Goal: Task Accomplishment & Management: Manage account settings

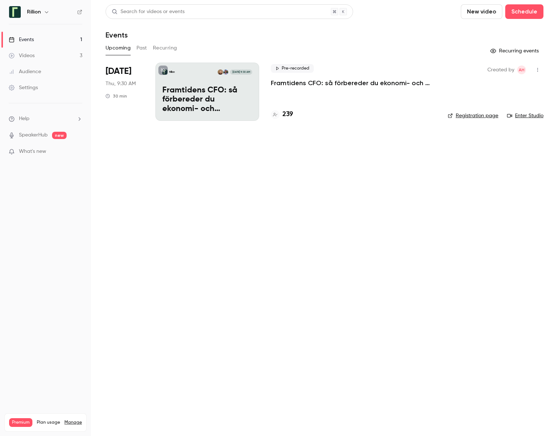
click at [309, 83] on p "Framtidens CFO: så förbereder du ekonomi- och finansfunktionen för AI-eran​" at bounding box center [353, 83] width 165 height 9
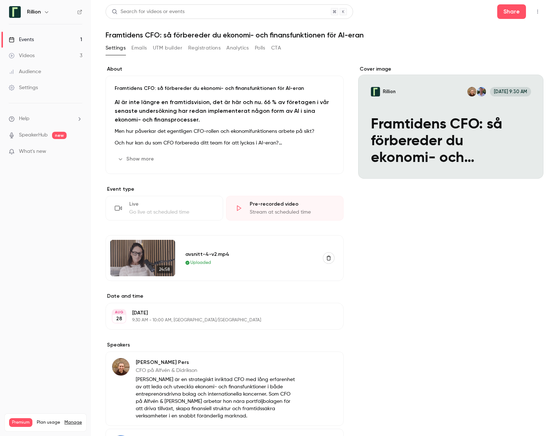
click at [57, 149] on p "What's new" at bounding box center [40, 152] width 62 height 8
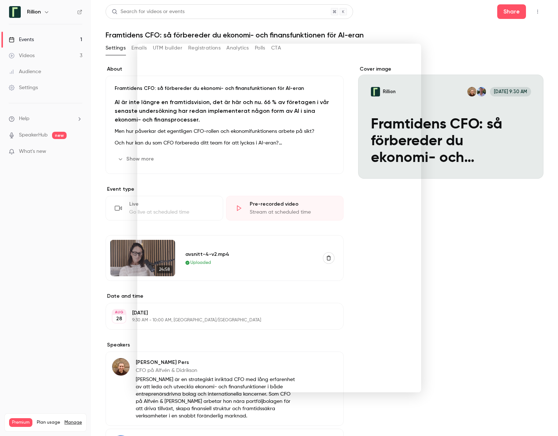
click at [347, 23] on div at bounding box center [279, 218] width 558 height 436
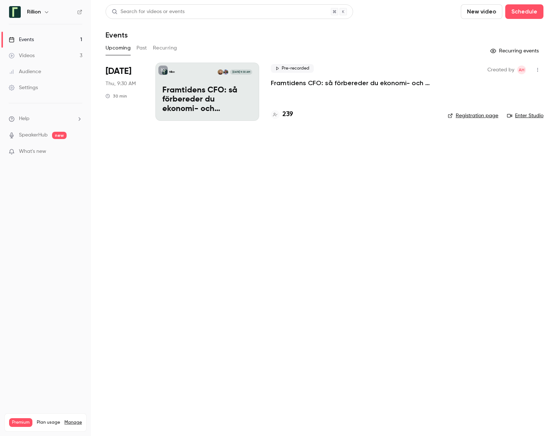
click at [33, 83] on link "Settings" at bounding box center [45, 88] width 91 height 16
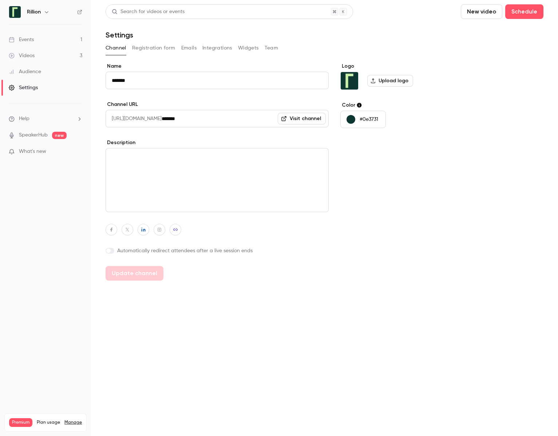
click at [158, 49] on button "Registration form" at bounding box center [153, 48] width 43 height 12
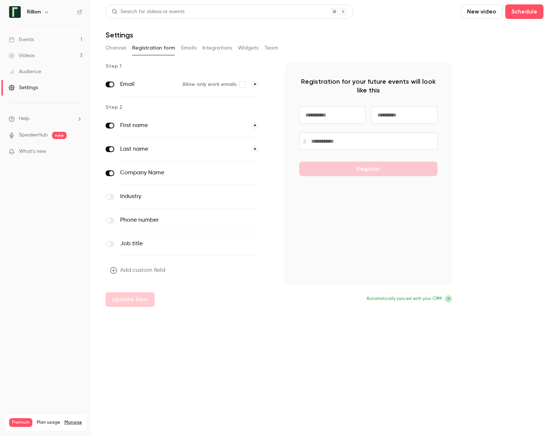
click at [112, 50] on button "Channel" at bounding box center [116, 48] width 21 height 12
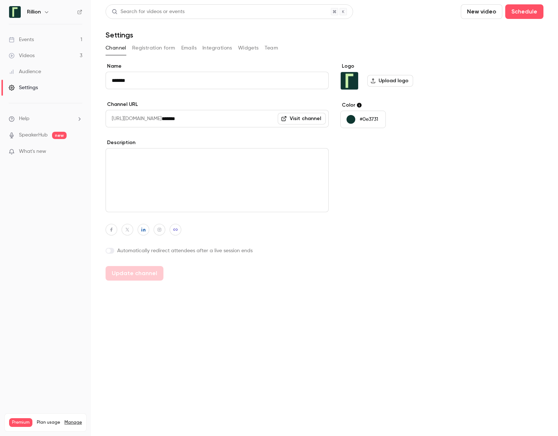
click at [265, 46] on button "Team" at bounding box center [272, 48] width 14 height 12
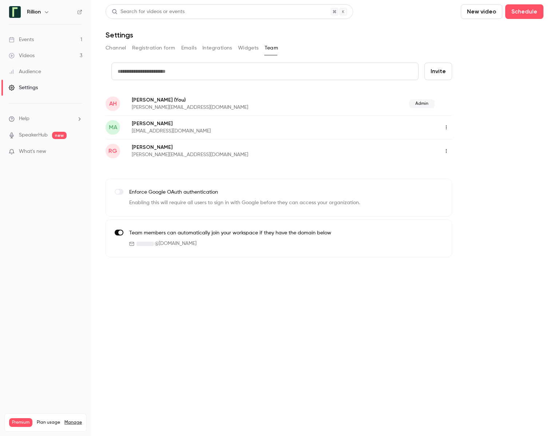
click at [289, 63] on input "text" at bounding box center [264, 71] width 307 height 17
paste input "**********"
type input "**********"
click at [438, 72] on button "Invite" at bounding box center [438, 71] width 28 height 17
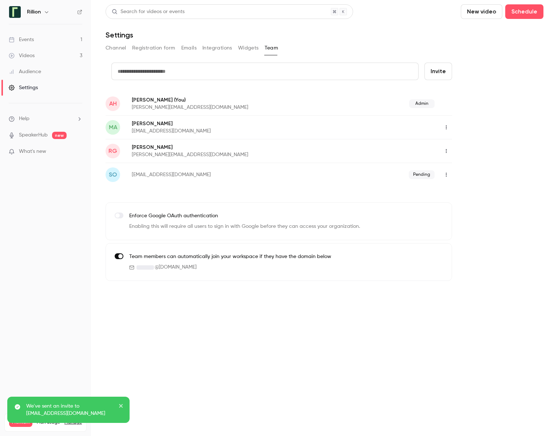
click at [49, 39] on link "Events 1" at bounding box center [45, 40] width 91 height 16
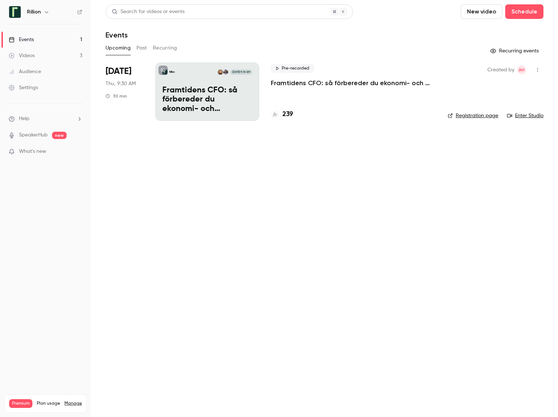
click at [128, 161] on main "Search for videos or events New video Schedule Events Upcoming Past Recurring R…" at bounding box center [324, 208] width 467 height 417
click at [139, 48] on button "Past" at bounding box center [142, 48] width 11 height 12
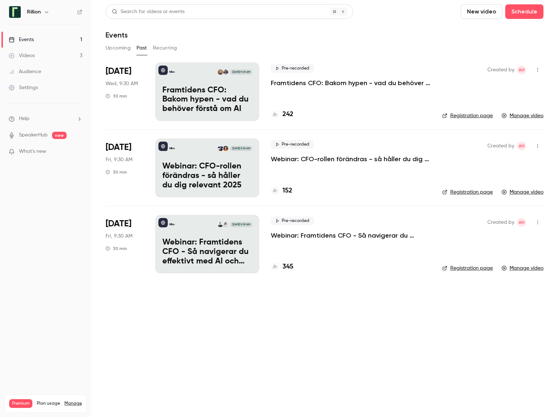
click at [116, 47] on button "Upcoming" at bounding box center [118, 48] width 25 height 12
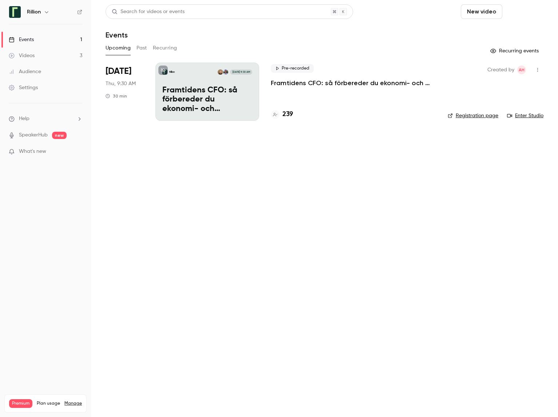
click at [522, 13] on button "Schedule" at bounding box center [524, 11] width 38 height 15
click at [494, 34] on div "One time event" at bounding box center [509, 31] width 55 height 7
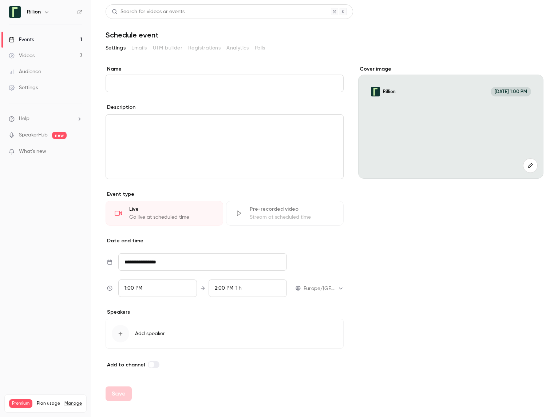
click at [190, 192] on p "Event type" at bounding box center [225, 194] width 238 height 7
click at [262, 207] on div "Pre-recorded video" at bounding box center [292, 209] width 85 height 7
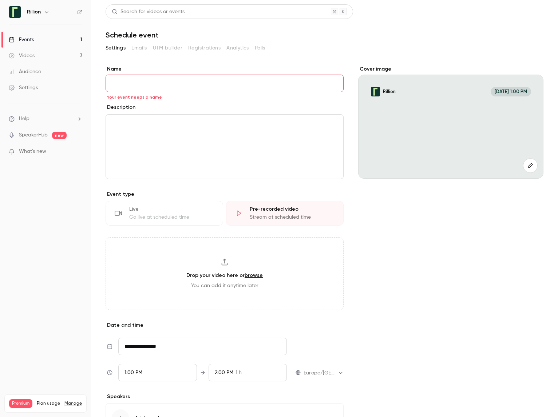
click at [205, 81] on input "Name" at bounding box center [225, 83] width 238 height 17
type input "***"
click at [266, 132] on div "editor" at bounding box center [224, 147] width 237 height 64
click at [192, 214] on div "Go live at scheduled time" at bounding box center [171, 217] width 85 height 7
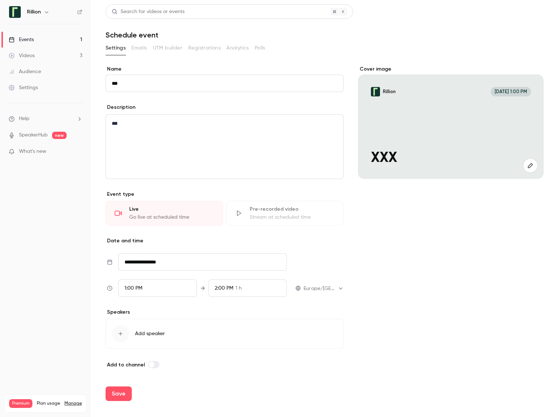
drag, startPoint x: 262, startPoint y: 215, endPoint x: 233, endPoint y: 217, distance: 28.4
click at [261, 215] on div "Stream at scheduled time" at bounding box center [292, 217] width 85 height 7
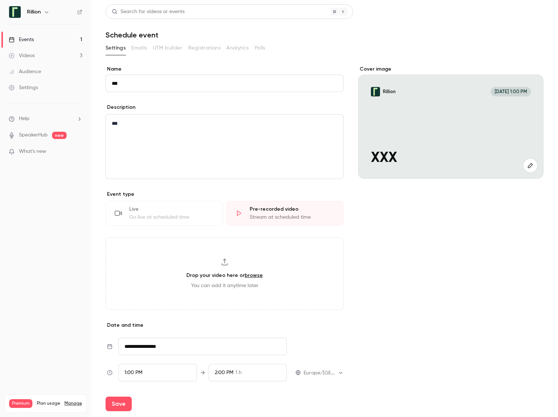
drag, startPoint x: 193, startPoint y: 215, endPoint x: 268, endPoint y: 217, distance: 74.3
click at [193, 215] on div "Go live at scheduled time" at bounding box center [171, 217] width 85 height 7
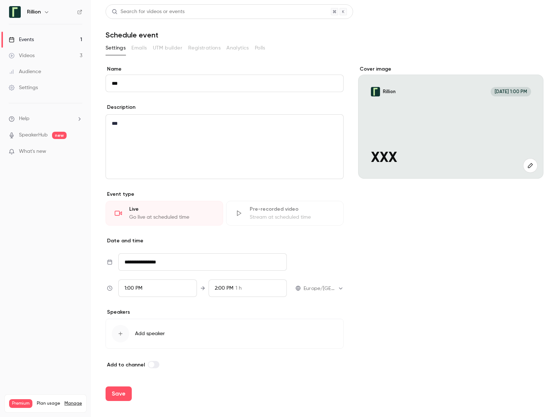
click at [276, 215] on div "Stream at scheduled time" at bounding box center [292, 217] width 85 height 7
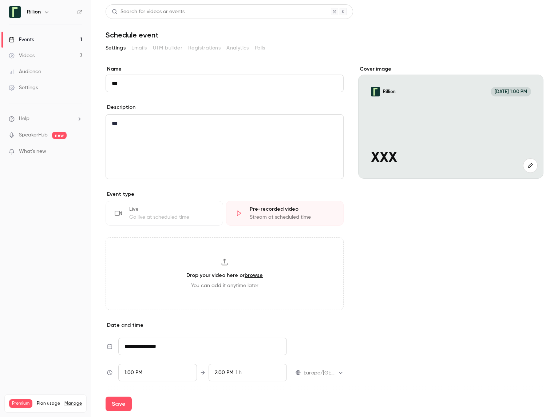
drag, startPoint x: 188, startPoint y: 214, endPoint x: 214, endPoint y: 214, distance: 25.5
click at [189, 214] on div "Go live at scheduled time" at bounding box center [171, 217] width 85 height 7
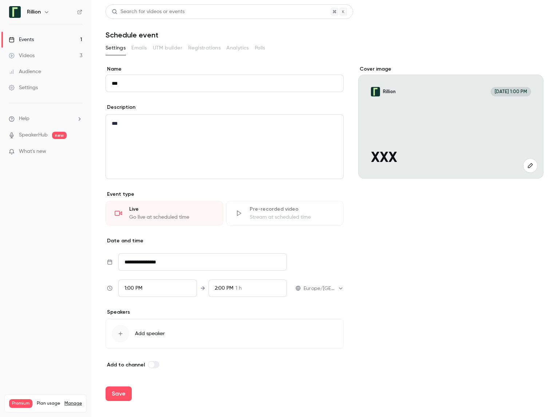
click at [274, 213] on div "Pre-recorded video" at bounding box center [292, 209] width 85 height 7
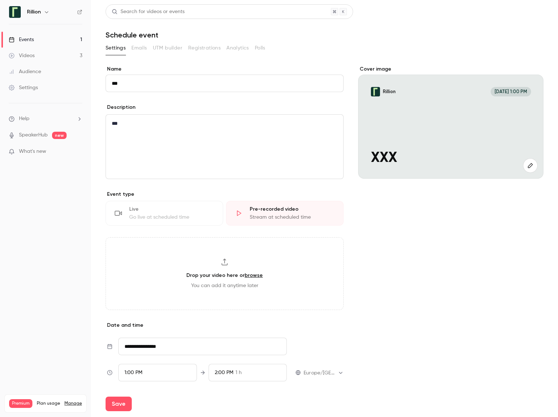
click at [58, 41] on link "Events 1" at bounding box center [45, 40] width 91 height 16
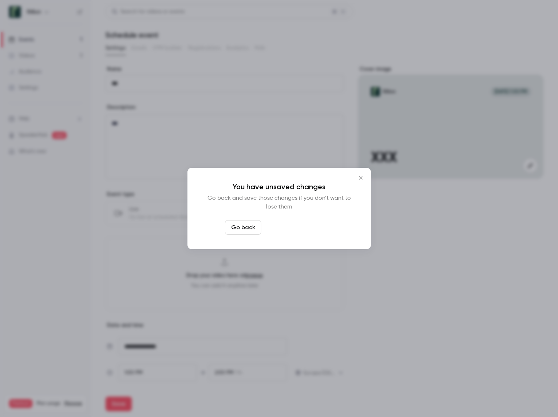
click at [278, 226] on button "Leave page anyway" at bounding box center [298, 227] width 69 height 15
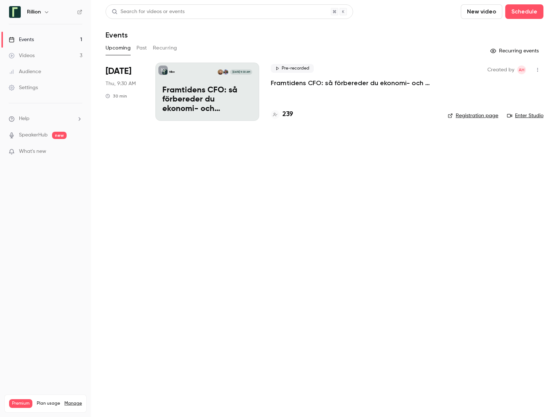
click at [298, 79] on p "Framtidens CFO: så förbereder du ekonomi- och finansfunktionen för AI-eran​" at bounding box center [353, 83] width 165 height 9
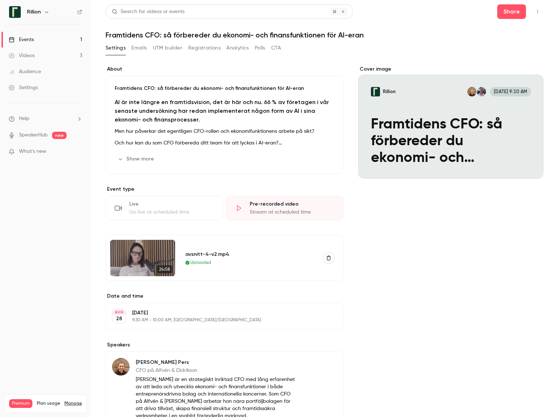
click at [199, 184] on div "About Framtidens CFO: så förbereder du ekonomi- och finansfunktionen för AI-era…" at bounding box center [225, 313] width 238 height 494
click at [189, 209] on div "Go live at scheduled time" at bounding box center [171, 212] width 85 height 7
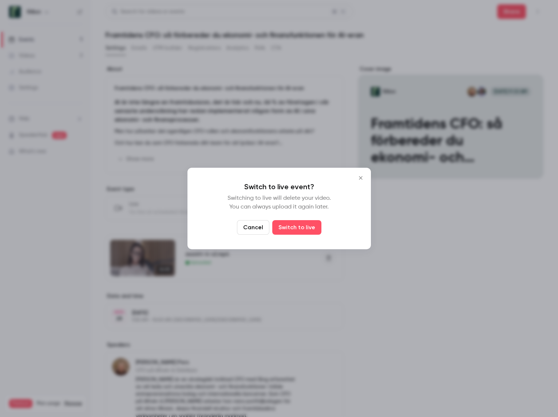
click at [361, 174] on button "Close" at bounding box center [360, 178] width 15 height 15
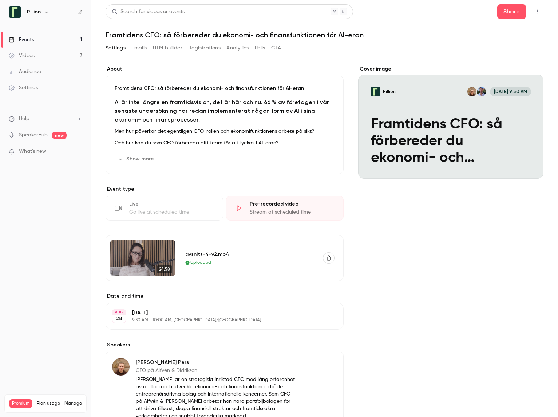
click at [146, 159] on button "Show more" at bounding box center [137, 159] width 44 height 12
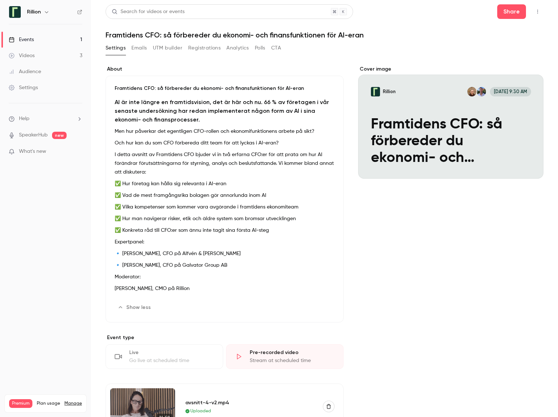
click at [142, 48] on button "Emails" at bounding box center [138, 48] width 15 height 12
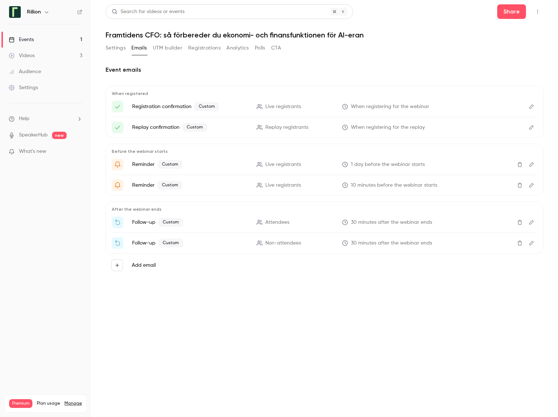
click at [529, 106] on icon "Edit" at bounding box center [532, 106] width 6 height 5
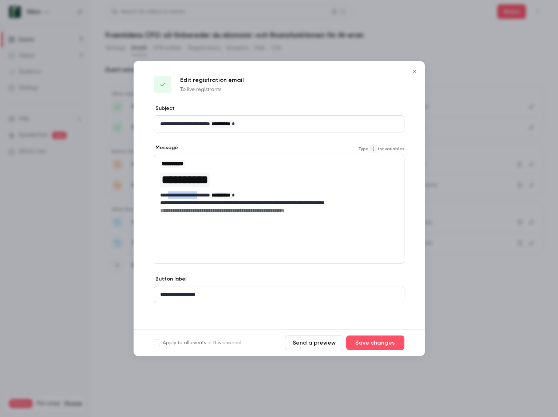
drag, startPoint x: 170, startPoint y: 196, endPoint x: 204, endPoint y: 196, distance: 34.2
click at [204, 196] on p "**********" at bounding box center [279, 195] width 238 height 8
click at [259, 199] on p "**********" at bounding box center [279, 203] width 238 height 8
click at [416, 71] on icon "Close" at bounding box center [414, 71] width 9 height 6
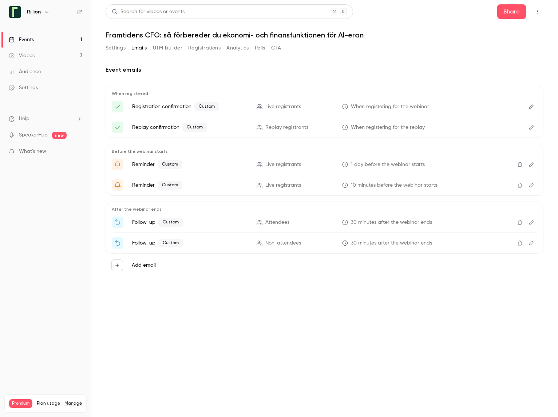
click at [63, 40] on link "Events 1" at bounding box center [45, 40] width 91 height 16
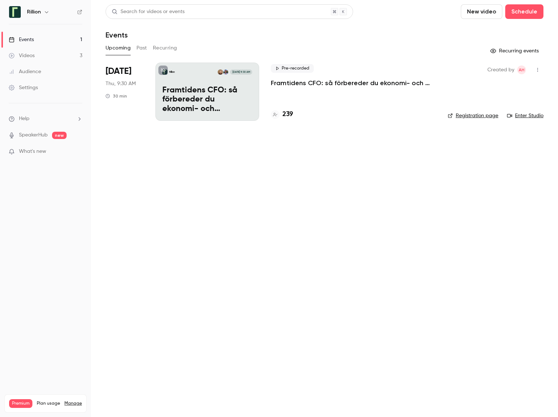
click at [145, 49] on button "Past" at bounding box center [142, 48] width 11 height 12
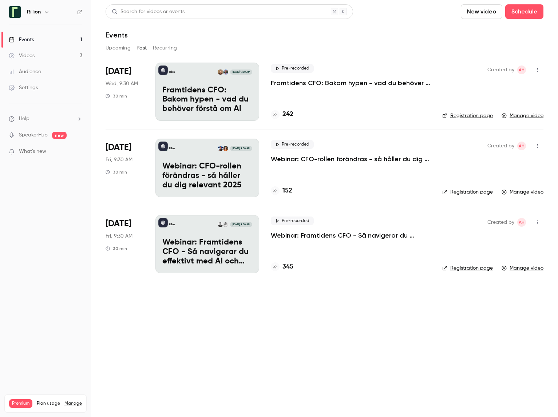
click at [197, 77] on div "Rillion [DATE] 9:30 AM Framtidens CFO: Bakom hypen - vad du behöver förstå om AI" at bounding box center [207, 92] width 104 height 58
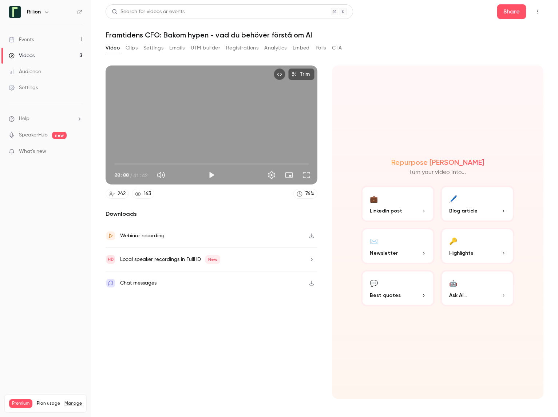
click at [59, 51] on link "Videos 3" at bounding box center [45, 56] width 91 height 16
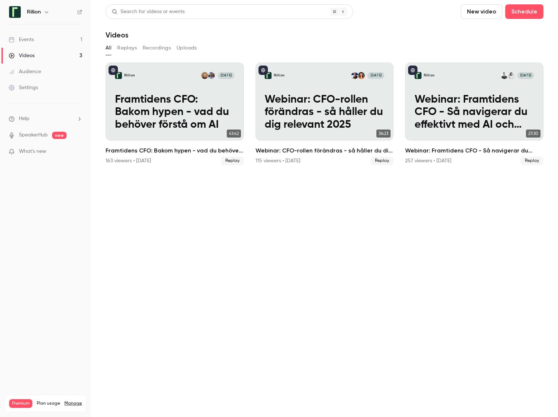
click at [43, 42] on link "Events 1" at bounding box center [45, 40] width 91 height 16
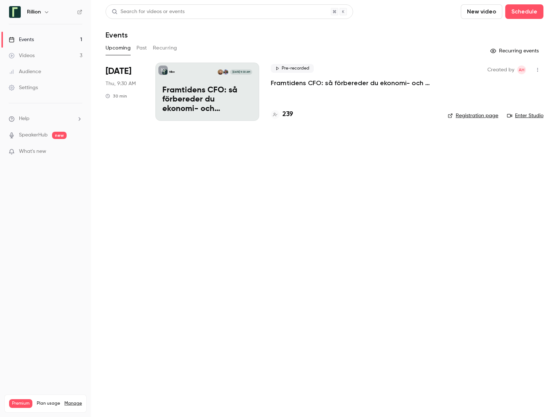
click at [135, 47] on div "Upcoming Past Recurring" at bounding box center [325, 48] width 438 height 12
click at [141, 47] on button "Past" at bounding box center [142, 48] width 11 height 12
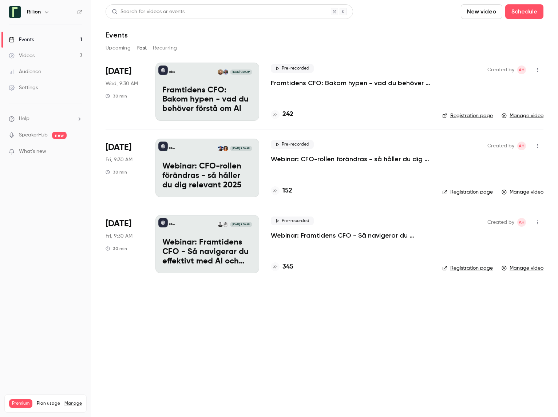
click at [472, 118] on link "Registration page" at bounding box center [467, 115] width 51 height 7
click at [48, 41] on link "Events 1" at bounding box center [45, 40] width 91 height 16
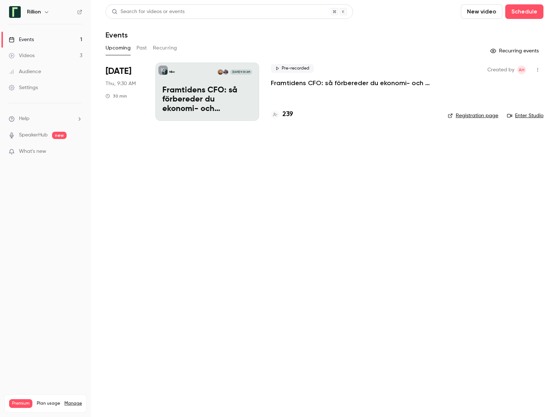
click at [299, 83] on p "Framtidens CFO: så förbereder du ekonomi- och finansfunktionen för AI-eran​" at bounding box center [353, 83] width 165 height 9
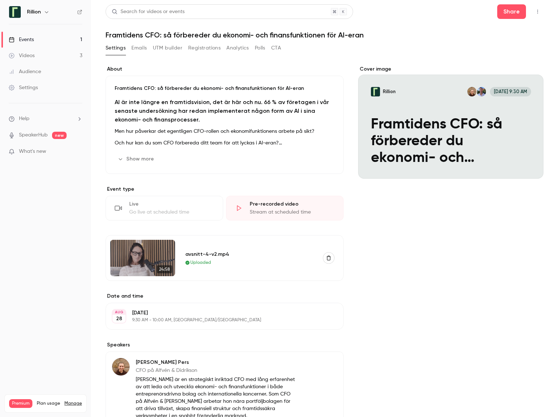
click at [133, 47] on button "Emails" at bounding box center [138, 48] width 15 height 12
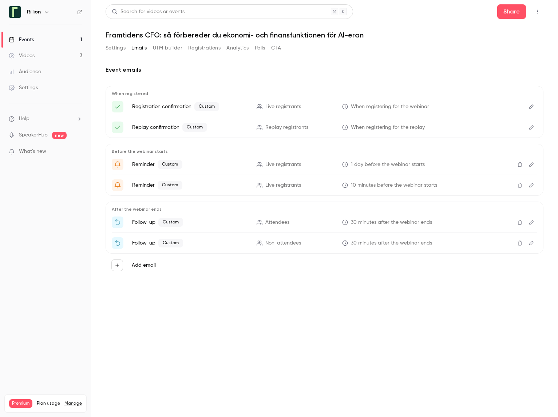
click at [531, 105] on icon "Edit" at bounding box center [531, 106] width 4 height 4
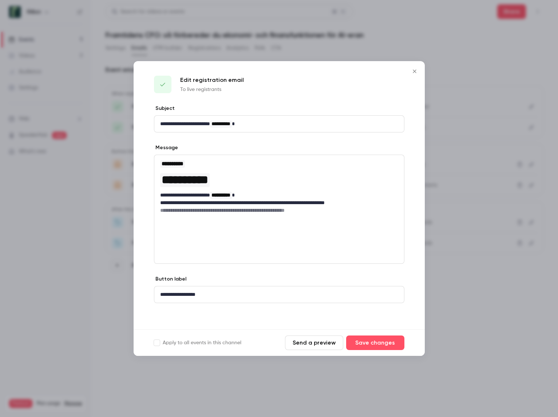
click at [417, 72] on icon "Close" at bounding box center [414, 71] width 9 height 6
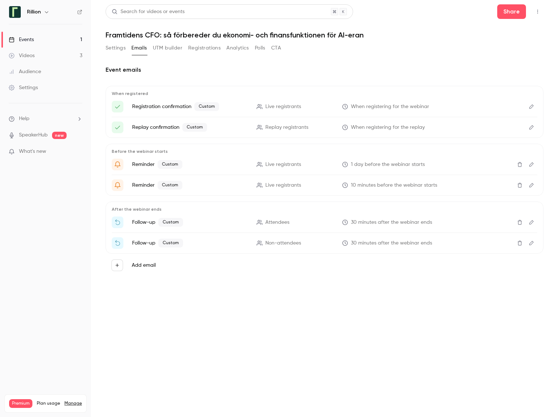
click at [174, 47] on button "UTM builder" at bounding box center [167, 48] width 29 height 12
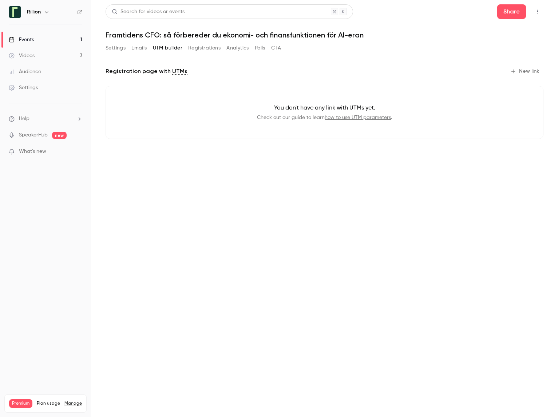
click at [197, 47] on button "Registrations" at bounding box center [204, 48] width 32 height 12
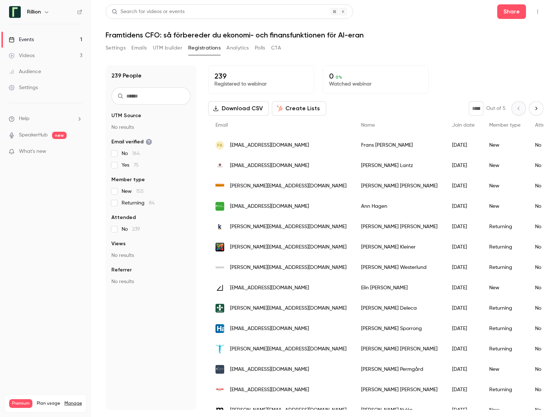
click at [228, 50] on button "Analytics" at bounding box center [237, 48] width 23 height 12
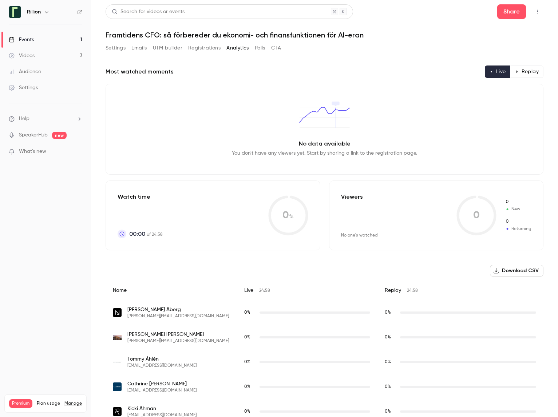
click at [202, 50] on button "Registrations" at bounding box center [204, 48] width 32 height 12
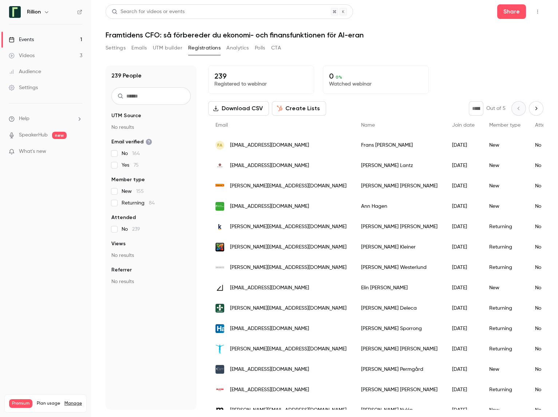
click at [111, 50] on button "Settings" at bounding box center [116, 48] width 20 height 12
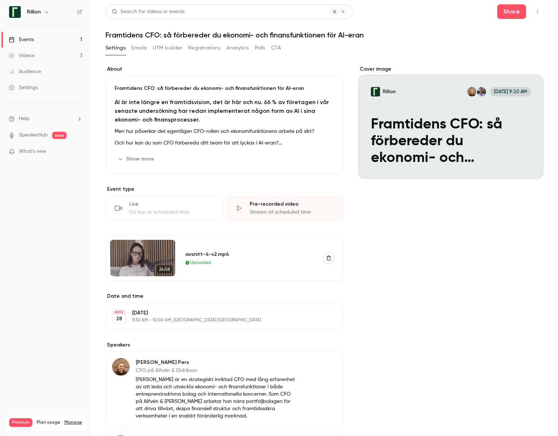
click at [262, 46] on button "Polls" at bounding box center [260, 48] width 11 height 12
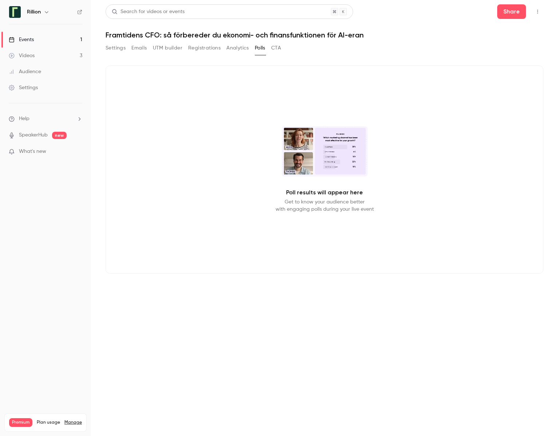
click at [114, 46] on button "Settings" at bounding box center [116, 48] width 20 height 12
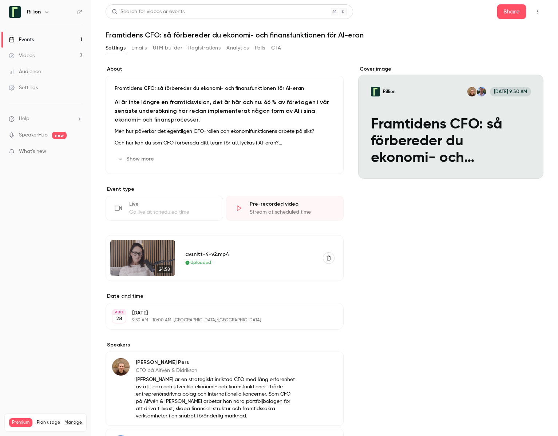
click at [49, 40] on link "Events 1" at bounding box center [45, 40] width 91 height 16
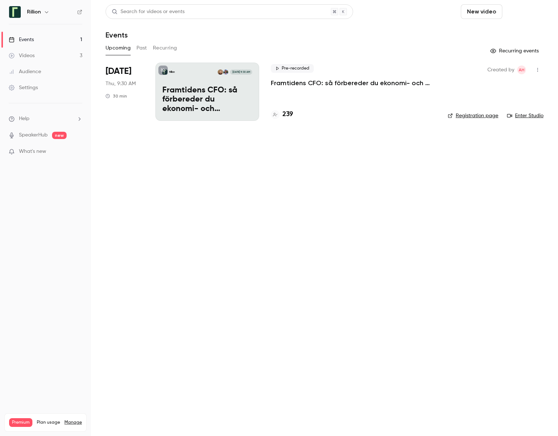
click at [528, 15] on button "Schedule" at bounding box center [524, 11] width 38 height 15
click at [495, 33] on div "One time event" at bounding box center [509, 31] width 55 height 7
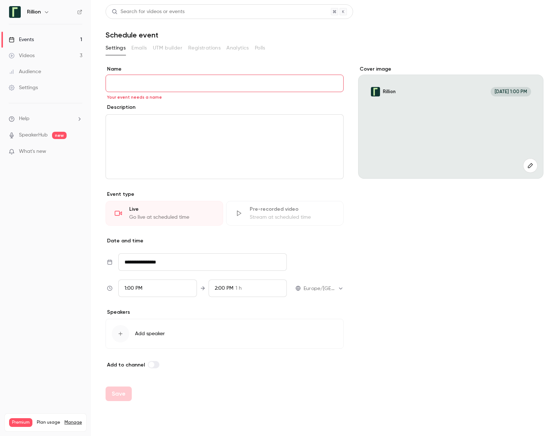
drag, startPoint x: 232, startPoint y: 128, endPoint x: 220, endPoint y: 91, distance: 39.4
click at [232, 128] on div "editor" at bounding box center [224, 147] width 237 height 64
click at [219, 86] on input "Name" at bounding box center [225, 83] width 238 height 17
type input "**"
click at [208, 123] on p "editor" at bounding box center [225, 123] width 226 height 9
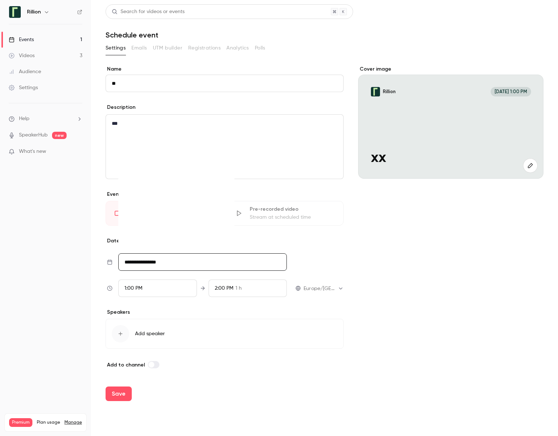
click at [167, 263] on input "**********" at bounding box center [202, 261] width 169 height 17
click at [225, 147] on icon "Move forward to switch to the next month." at bounding box center [224, 147] width 9 height 9
click at [195, 215] on div "26" at bounding box center [191, 215] width 11 height 11
type input "**********"
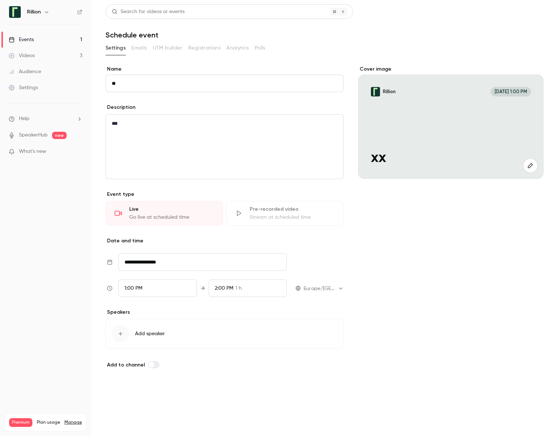
click at [118, 393] on button "Save" at bounding box center [119, 394] width 26 height 15
type input "**********"
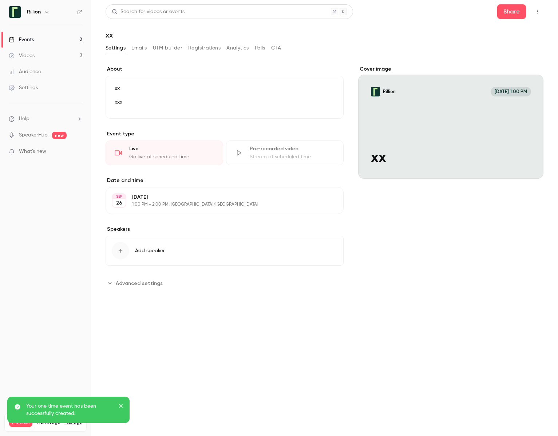
click at [58, 40] on link "Events 2" at bounding box center [45, 40] width 91 height 16
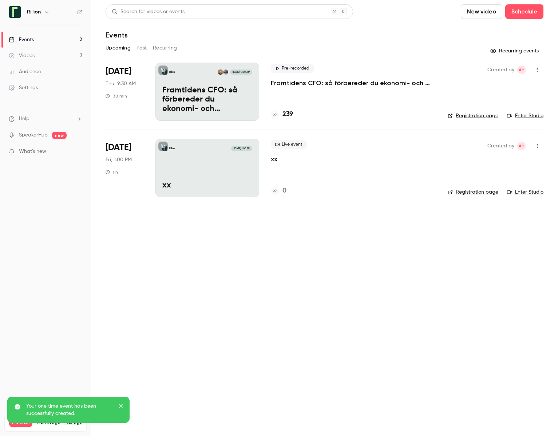
click at [273, 159] on p "xx" at bounding box center [274, 159] width 7 height 9
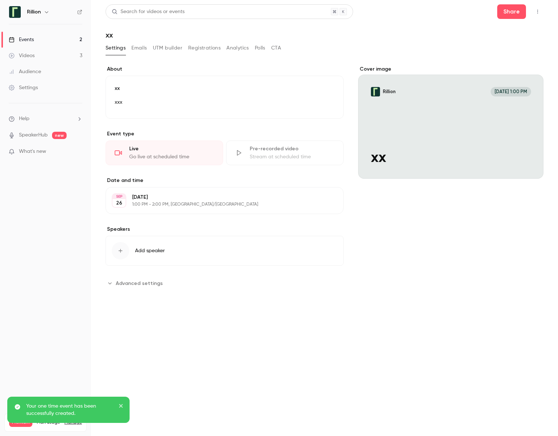
click at [268, 47] on div "Settings Emails UTM builder Registrations Analytics Polls CTA" at bounding box center [193, 48] width 175 height 12
click at [257, 49] on button "Polls" at bounding box center [260, 48] width 11 height 12
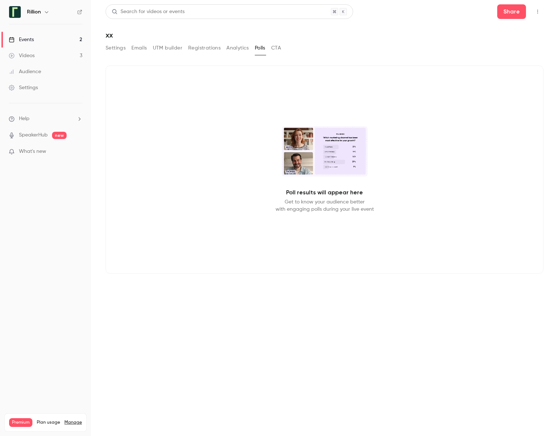
click at [258, 48] on button "Polls" at bounding box center [260, 48] width 11 height 12
click at [344, 192] on p "Poll results will appear here" at bounding box center [324, 192] width 77 height 9
click at [110, 49] on button "Settings" at bounding box center [116, 48] width 20 height 12
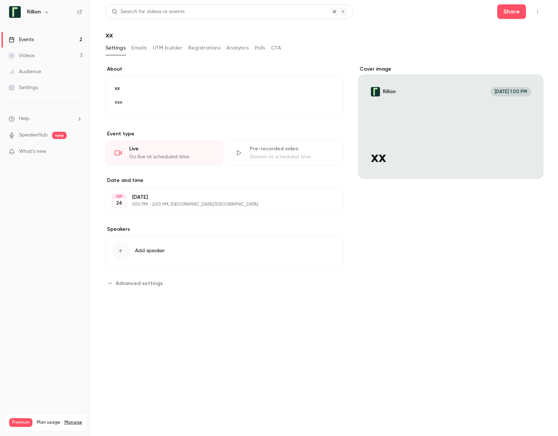
click at [140, 48] on button "Emails" at bounding box center [138, 48] width 15 height 12
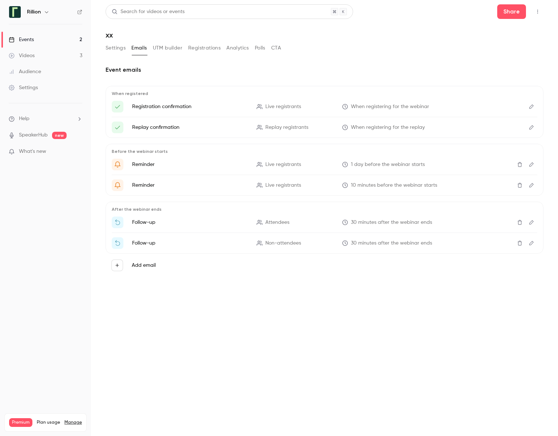
click at [118, 269] on button "Add email" at bounding box center [117, 266] width 12 height 12
click at [110, 290] on div at bounding box center [279, 218] width 558 height 436
click at [116, 47] on button "Settings" at bounding box center [116, 48] width 20 height 12
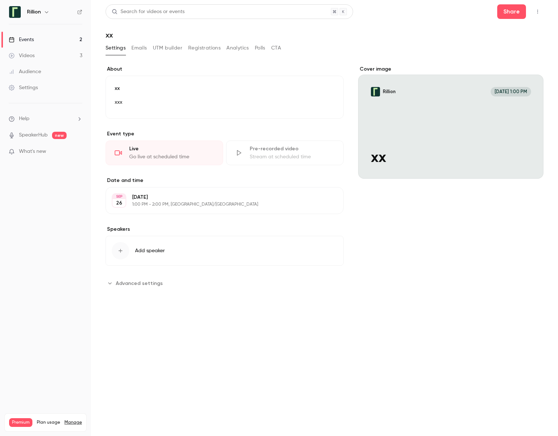
click at [219, 49] on button "Registrations" at bounding box center [204, 48] width 32 height 12
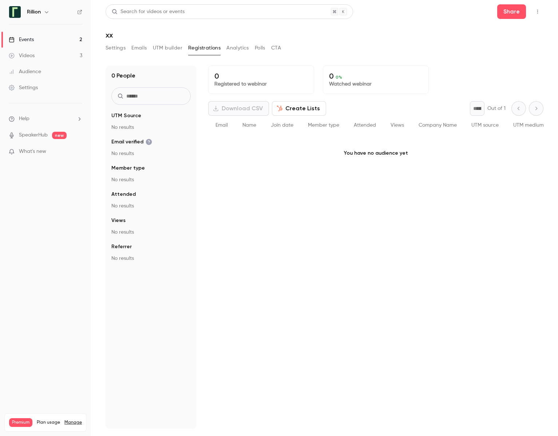
click at [242, 49] on button "Analytics" at bounding box center [237, 48] width 23 height 12
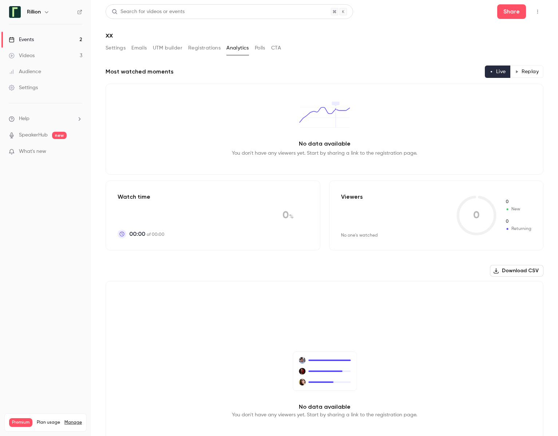
click at [257, 47] on button "Polls" at bounding box center [260, 48] width 11 height 12
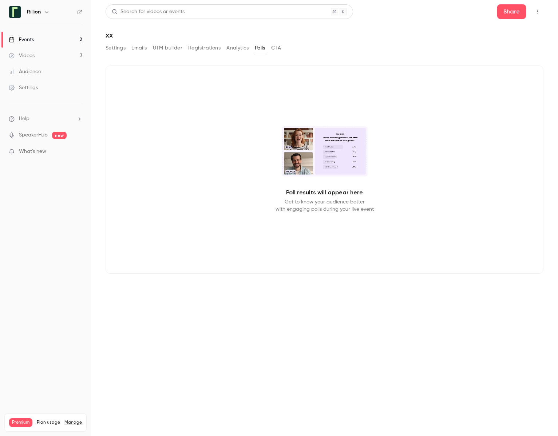
click at [240, 50] on button "Analytics" at bounding box center [237, 48] width 23 height 12
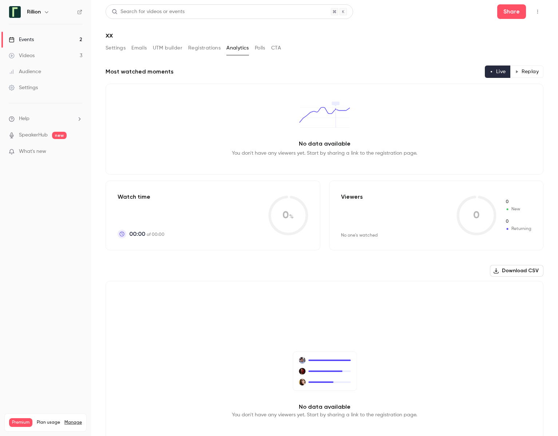
click at [119, 48] on button "Settings" at bounding box center [116, 48] width 20 height 12
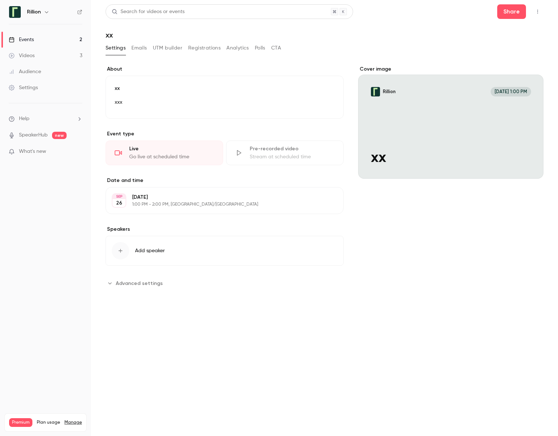
click at [56, 41] on link "Events 2" at bounding box center [45, 40] width 91 height 16
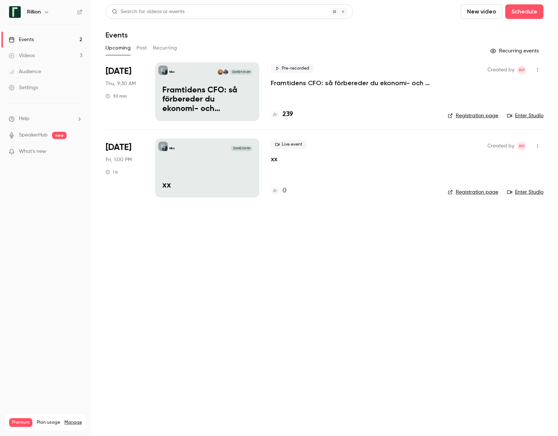
click at [522, 190] on link "Enter Studio" at bounding box center [525, 192] width 36 height 7
click at [534, 145] on button "button" at bounding box center [538, 146] width 12 height 12
click at [490, 220] on div "Delete" at bounding box center [509, 221] width 55 height 7
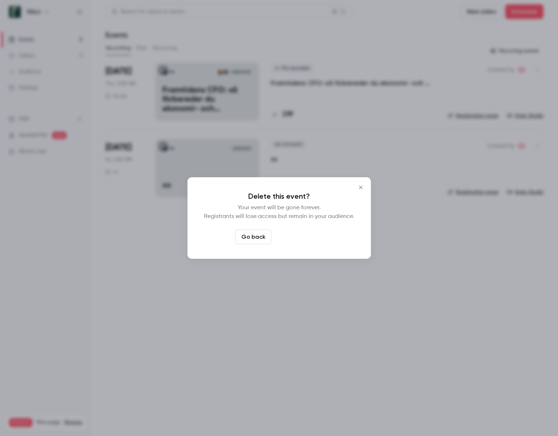
click at [311, 234] on button "Delete event" at bounding box center [298, 237] width 49 height 15
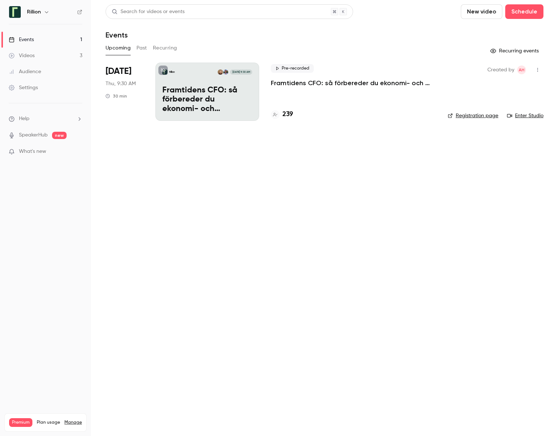
click at [314, 80] on p "Framtidens CFO: så förbereder du ekonomi- och finansfunktionen för AI-eran​" at bounding box center [353, 83] width 165 height 9
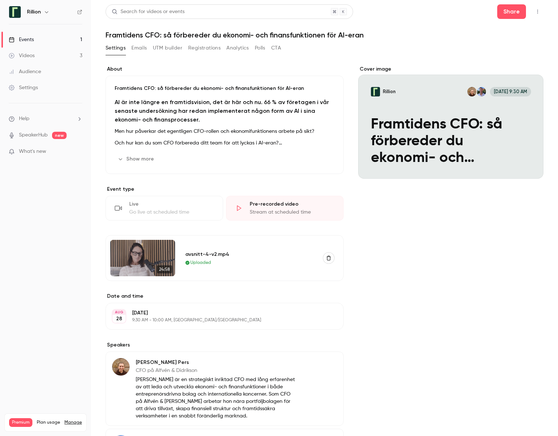
click at [53, 37] on link "Events 1" at bounding box center [45, 40] width 91 height 16
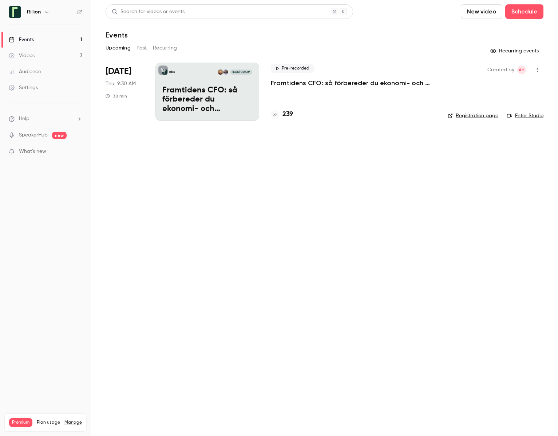
click at [316, 79] on p "Framtidens CFO: så förbereder du ekonomi- och finansfunktionen för AI-eran​" at bounding box center [353, 83] width 165 height 9
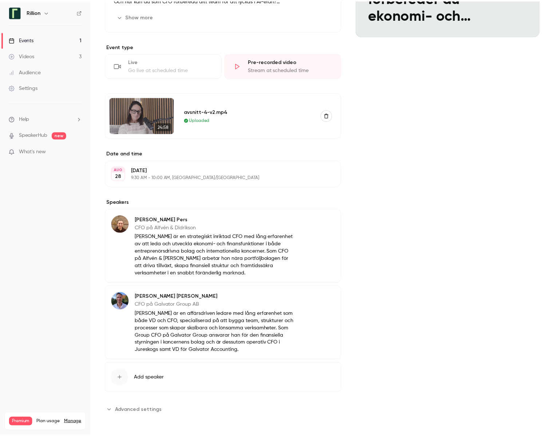
scroll to position [145, 0]
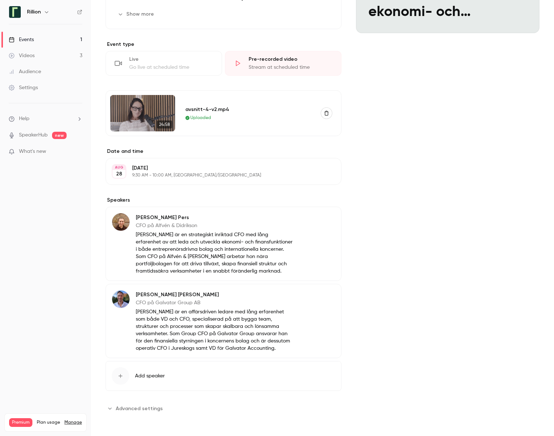
click at [43, 38] on link "Events 1" at bounding box center [45, 40] width 91 height 16
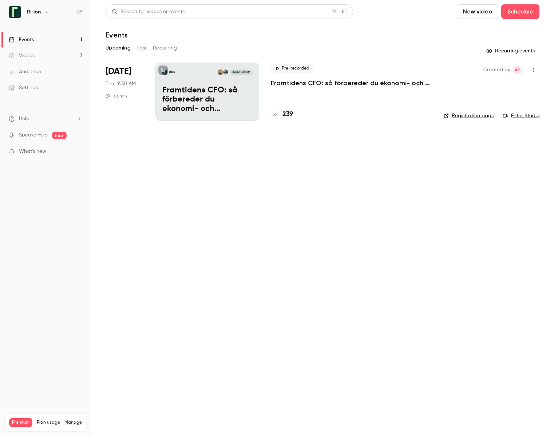
click at [534, 67] on icon "button" at bounding box center [534, 69] width 6 height 5
drag, startPoint x: 381, startPoint y: 178, endPoint x: 328, endPoint y: 108, distance: 88.2
click at [381, 178] on div at bounding box center [277, 218] width 554 height 436
click at [74, 38] on link "Events 1" at bounding box center [45, 40] width 91 height 16
click at [360, 84] on p "Framtidens CFO: så förbereder du ekonomi- och finansfunktionen för AI-eran​" at bounding box center [351, 83] width 161 height 9
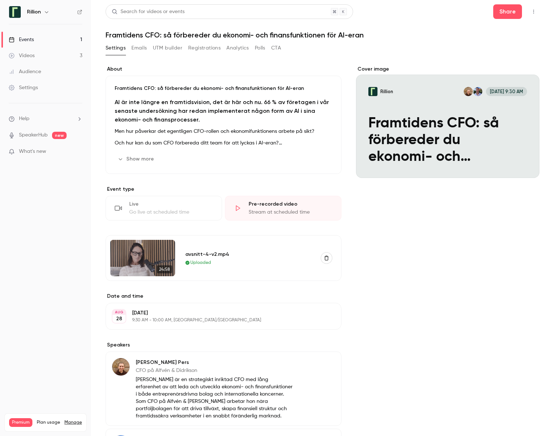
click at [37, 12] on h6 "Rillion" at bounding box center [34, 11] width 14 height 7
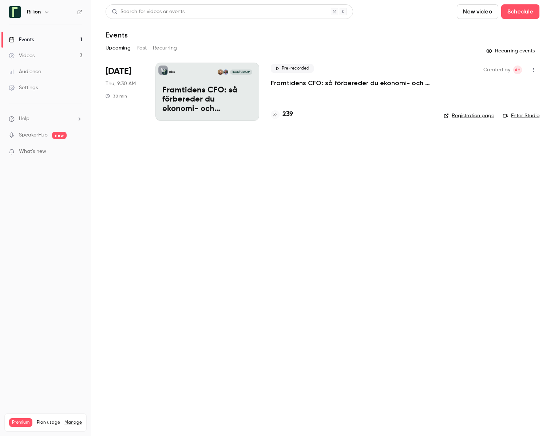
click at [39, 11] on h6 "Rillion" at bounding box center [34, 11] width 14 height 7
click at [44, 11] on icon "button" at bounding box center [47, 12] width 6 height 6
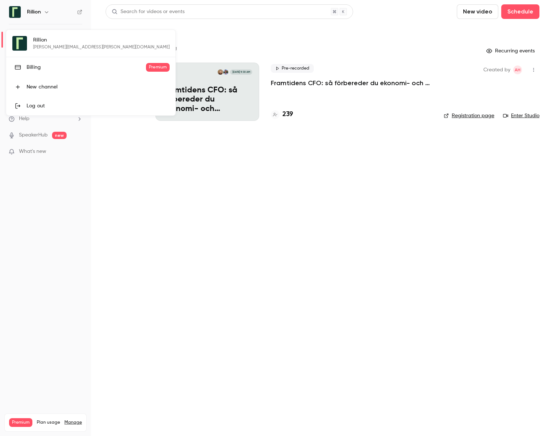
click at [39, 107] on div "Log out" at bounding box center [98, 105] width 143 height 7
